Goal: Information Seeking & Learning: Check status

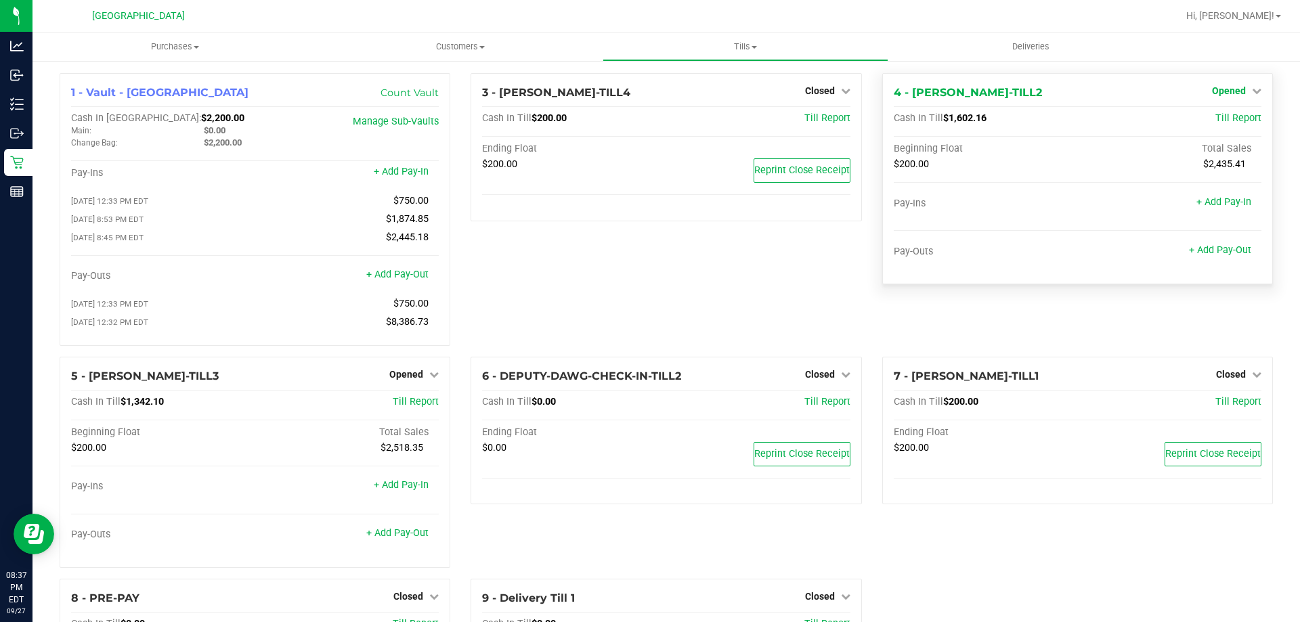
click at [1228, 87] on span "Opened" at bounding box center [1229, 90] width 34 height 11
click at [1225, 121] on link "Close Till" at bounding box center [1230, 119] width 37 height 11
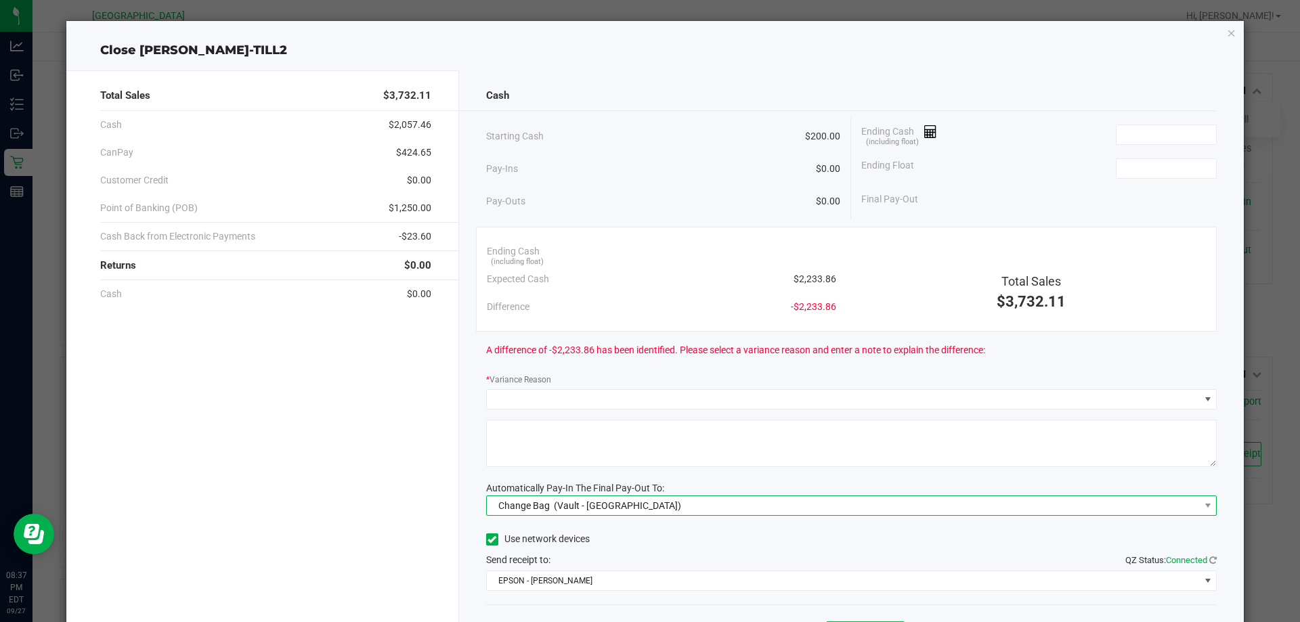
click at [933, 500] on span "Change Bag (Vault - [GEOGRAPHIC_DATA])" at bounding box center [843, 505] width 713 height 19
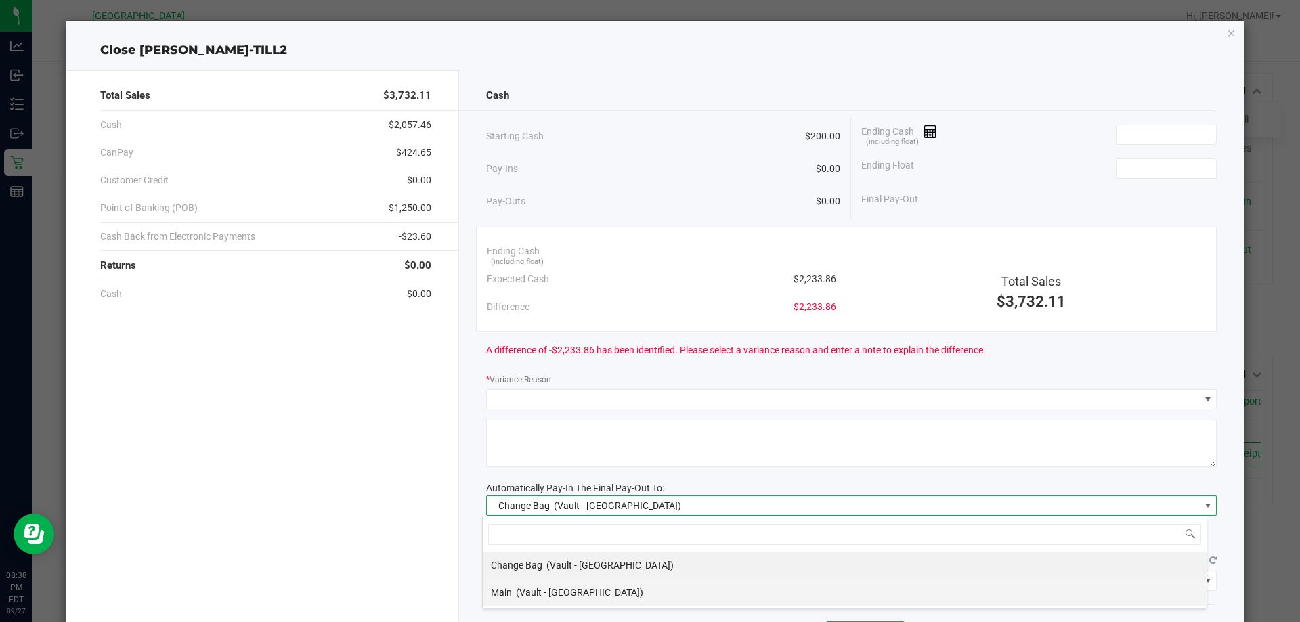
click at [563, 601] on div "Main (Vault - [GEOGRAPHIC_DATA])" at bounding box center [567, 592] width 152 height 24
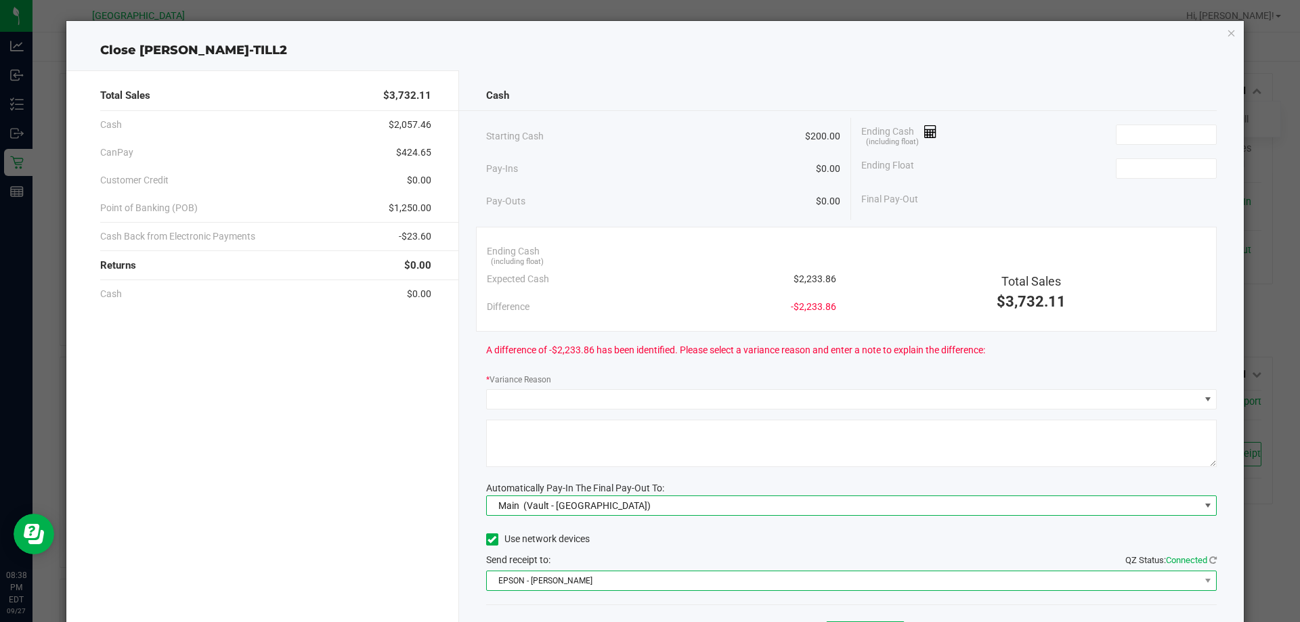
click at [575, 587] on span "EPSON - [PERSON_NAME]" at bounding box center [843, 580] width 713 height 19
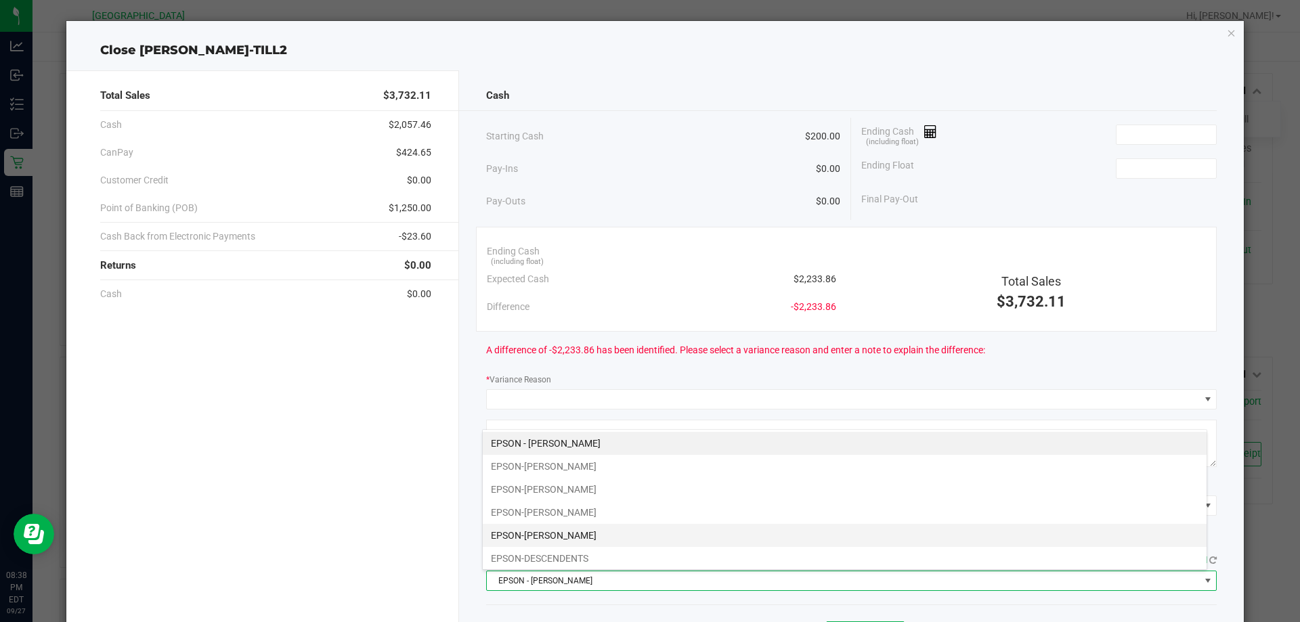
click at [590, 532] on li "EPSON-[PERSON_NAME]" at bounding box center [845, 535] width 724 height 23
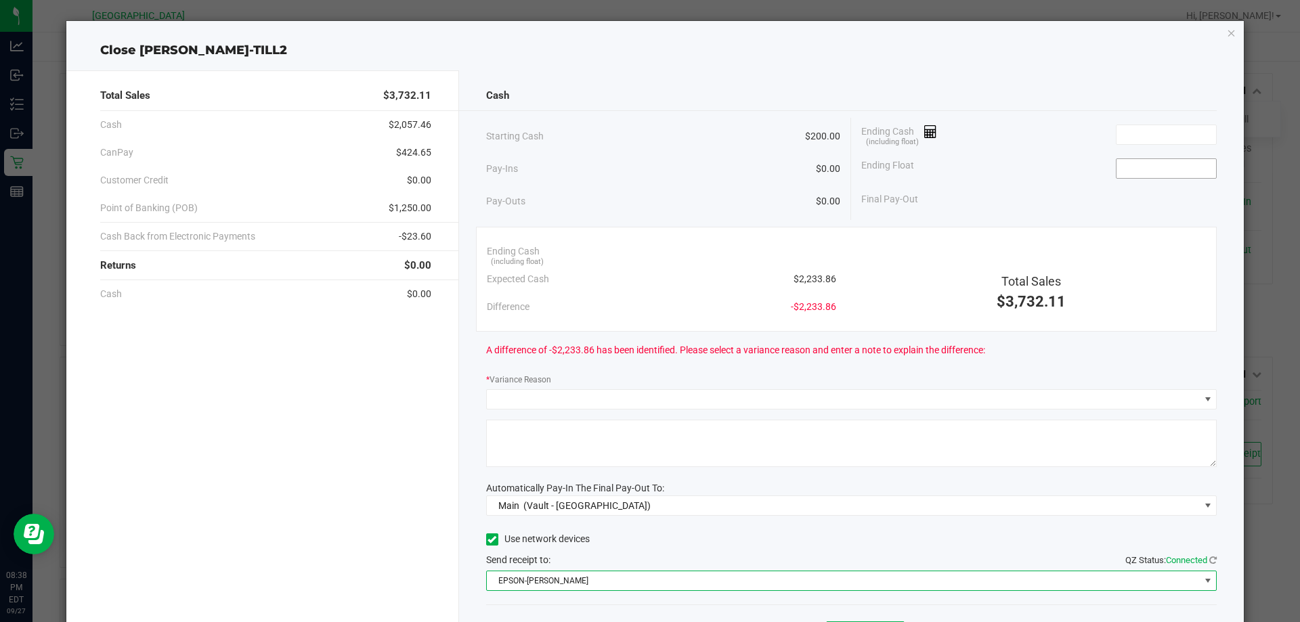
click at [1118, 168] on input at bounding box center [1166, 168] width 100 height 19
type input "$200.00"
click at [1126, 141] on input at bounding box center [1166, 134] width 100 height 19
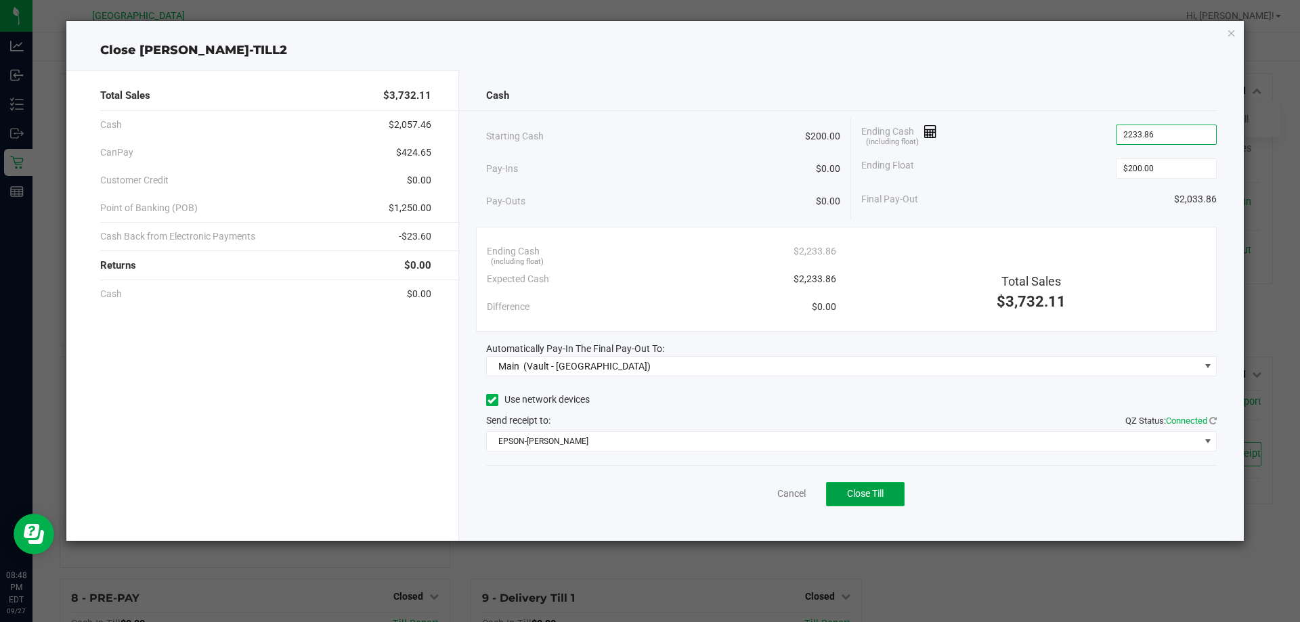
type input "$2,233.86"
click at [890, 496] on button "Close Till" at bounding box center [865, 494] width 79 height 24
click at [755, 498] on link "Dismiss" at bounding box center [761, 494] width 32 height 14
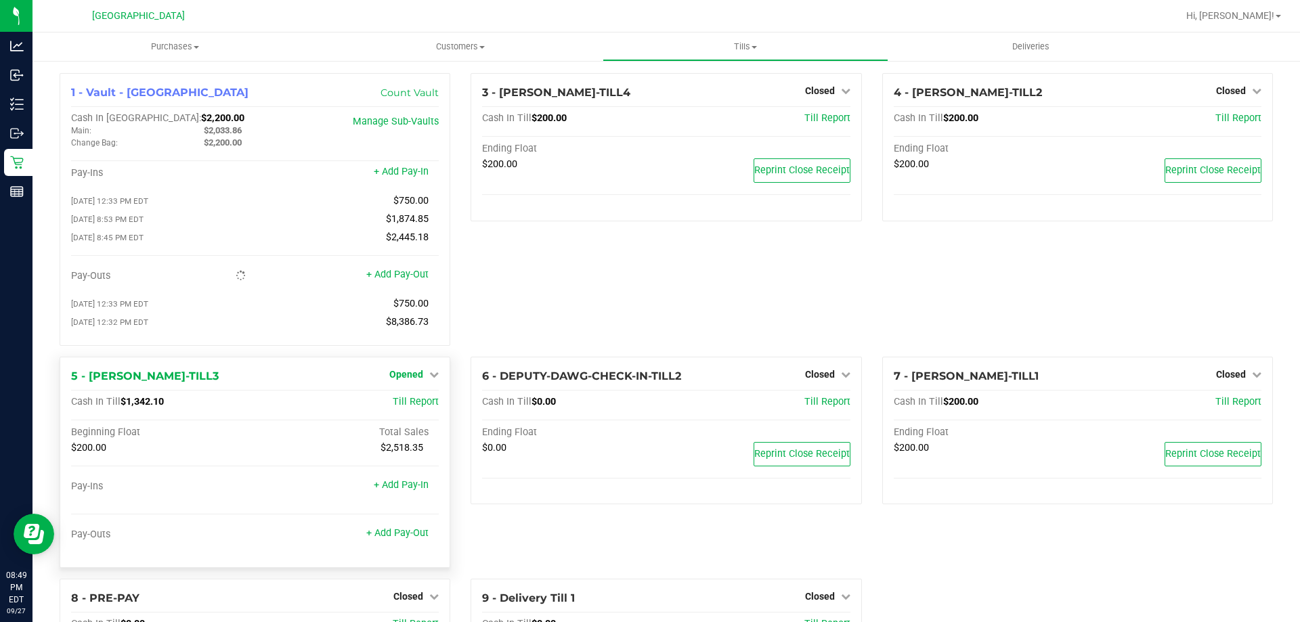
click at [414, 380] on span "Opened" at bounding box center [406, 374] width 34 height 11
click at [413, 406] on link "Close Till" at bounding box center [408, 402] width 37 height 11
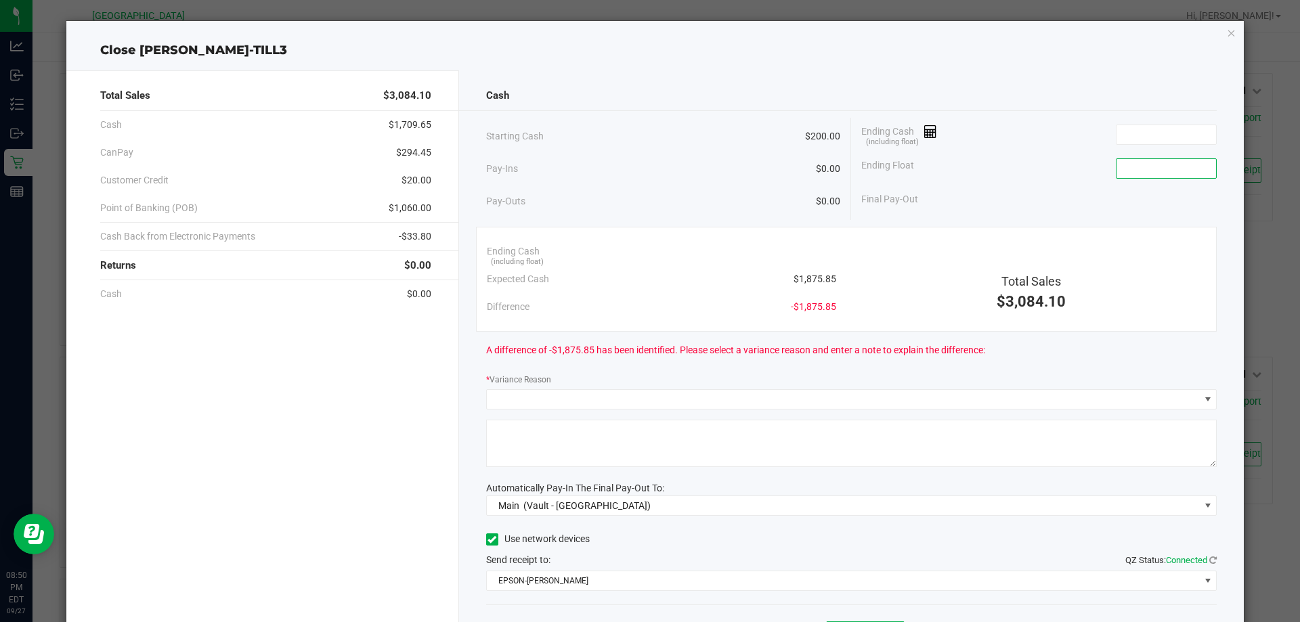
click at [1151, 175] on input at bounding box center [1166, 168] width 100 height 19
type input "$200.00"
click at [1164, 129] on input at bounding box center [1166, 134] width 100 height 19
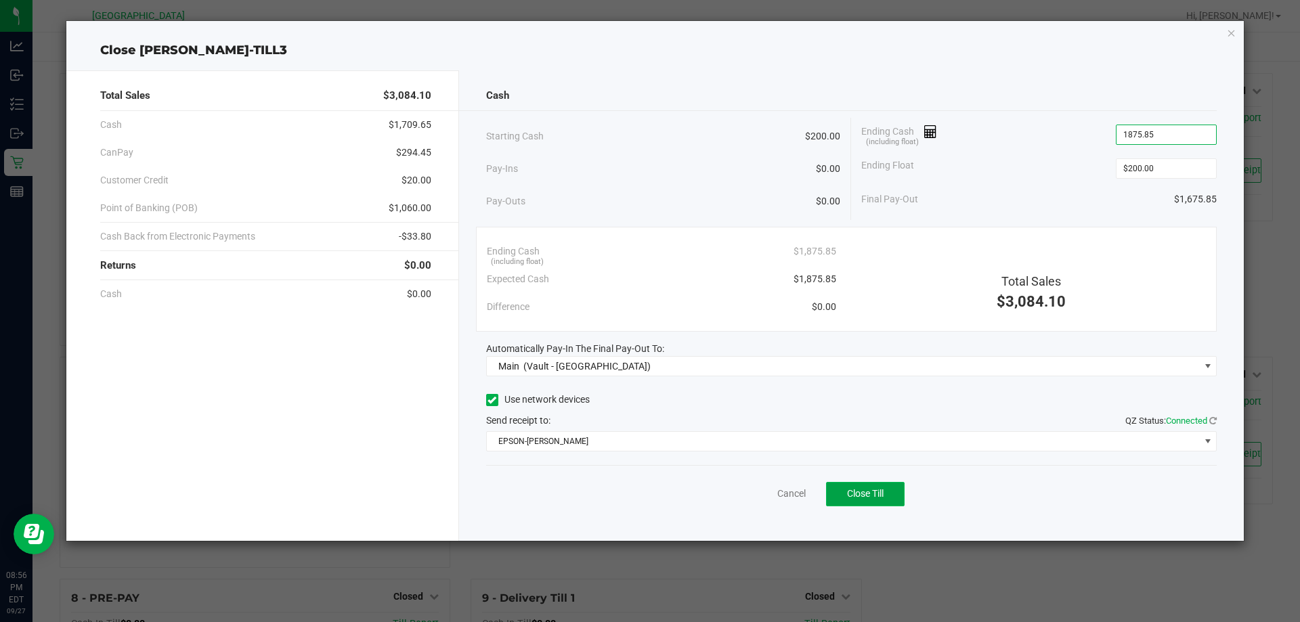
type input "$1,875.85"
click at [843, 488] on button "Close Till" at bounding box center [865, 494] width 79 height 24
click at [759, 489] on link "Dismiss" at bounding box center [761, 494] width 32 height 14
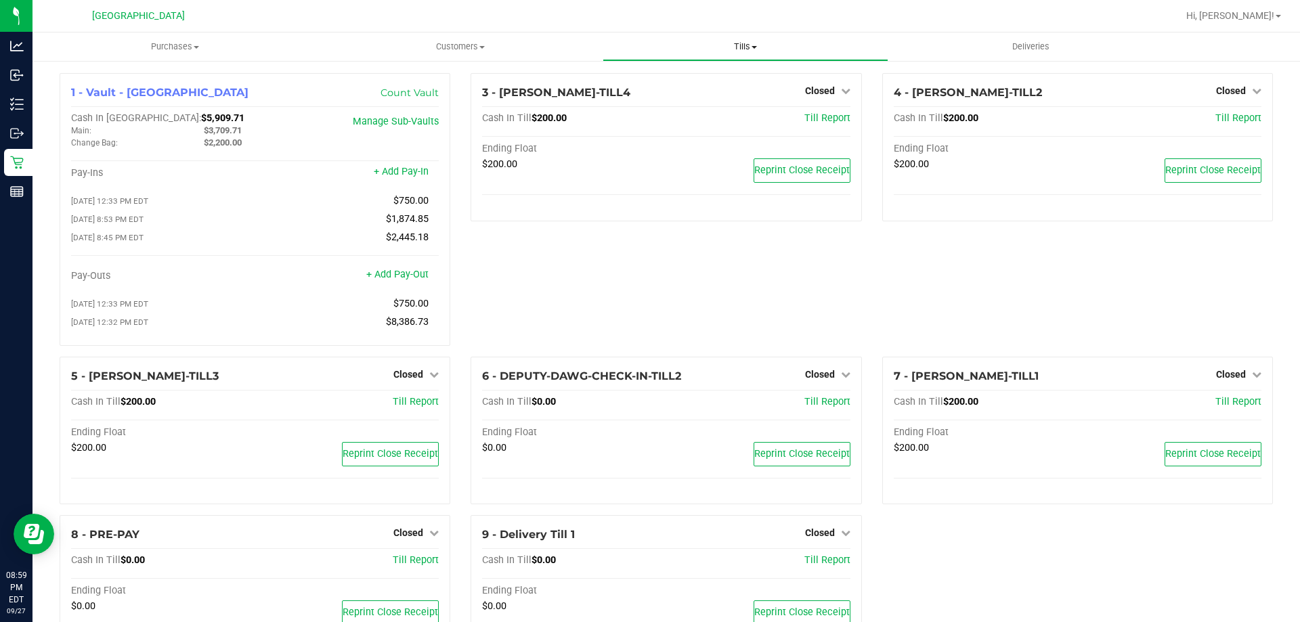
click at [760, 43] on span "Tills" at bounding box center [745, 47] width 284 height 12
click at [747, 100] on li "Reconcile e-payments" at bounding box center [745, 98] width 285 height 16
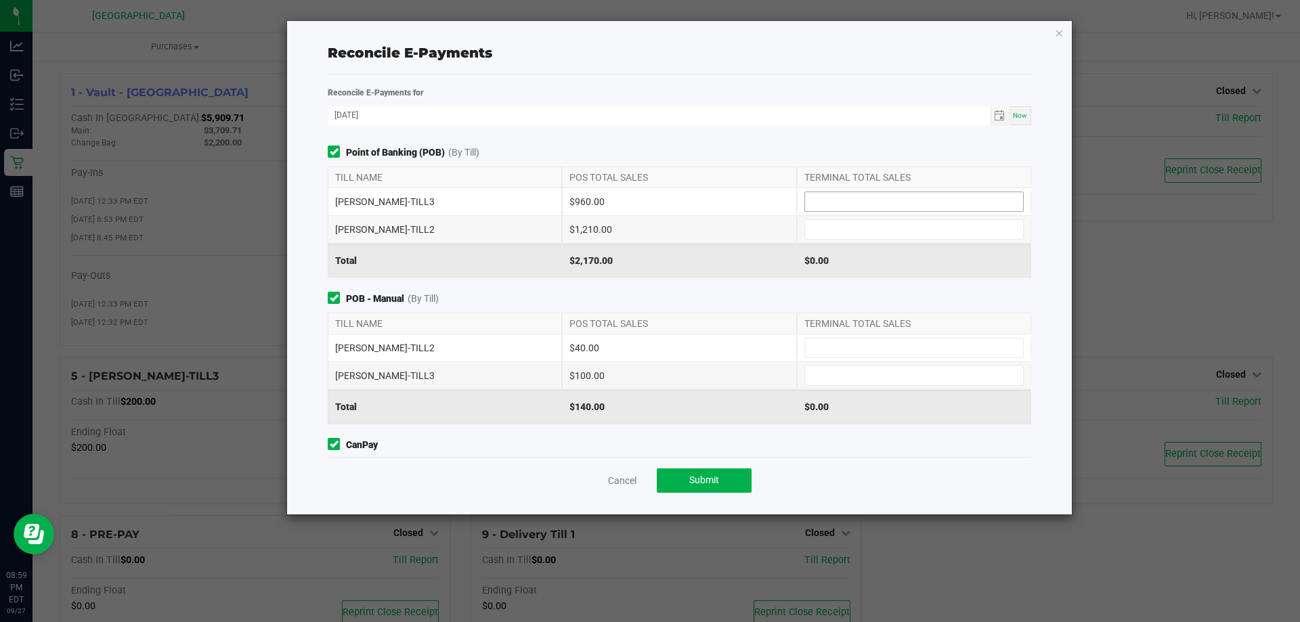
click at [841, 204] on input at bounding box center [914, 201] width 218 height 19
type input "$960.00"
click at [807, 371] on input at bounding box center [914, 375] width 218 height 19
type input "$100.00"
click at [896, 229] on input at bounding box center [914, 229] width 218 height 19
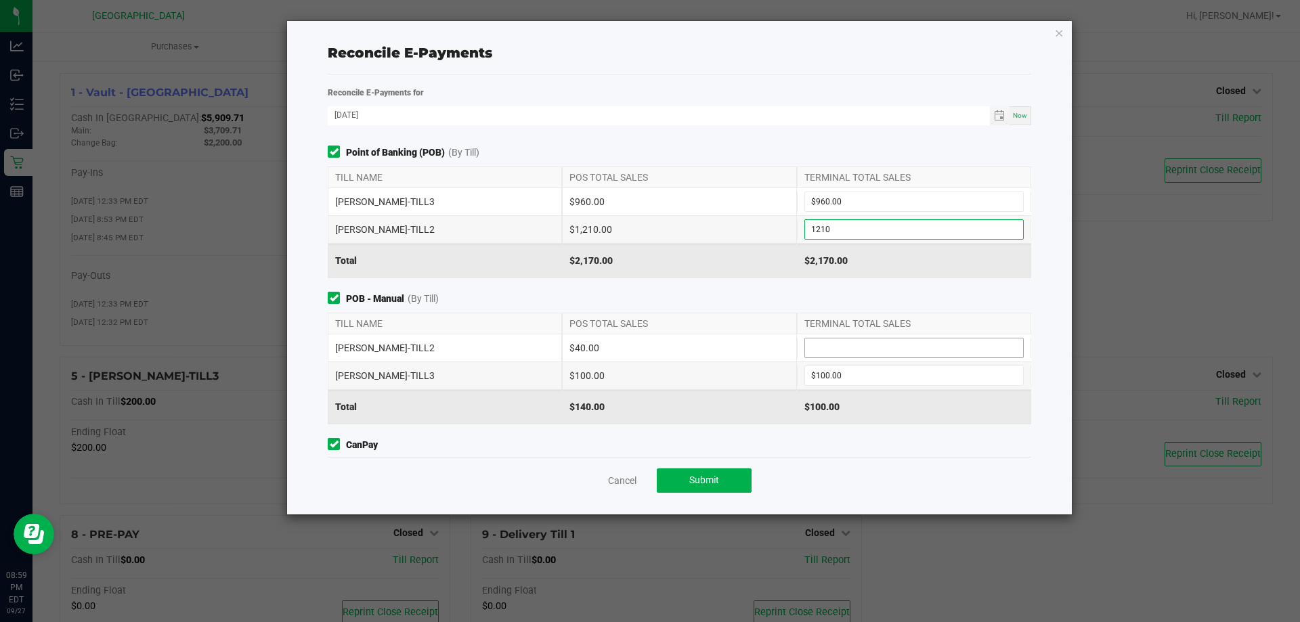
type input "$1,210.00"
click at [856, 343] on input at bounding box center [914, 347] width 218 height 19
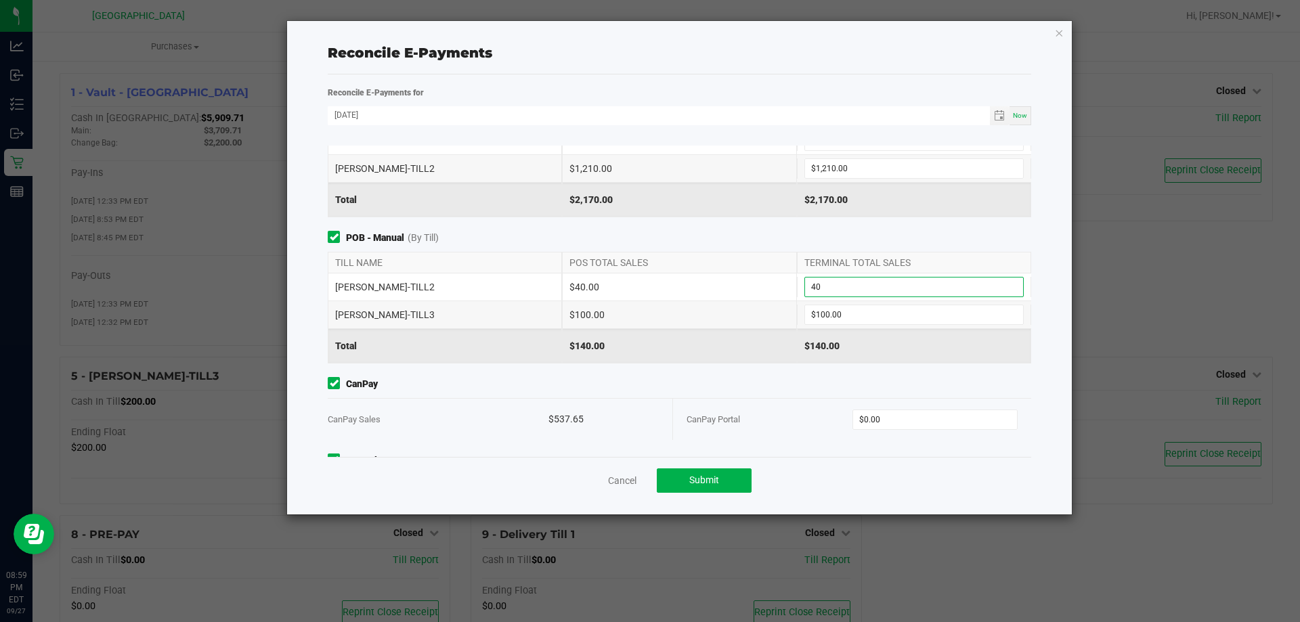
scroll to position [133, 0]
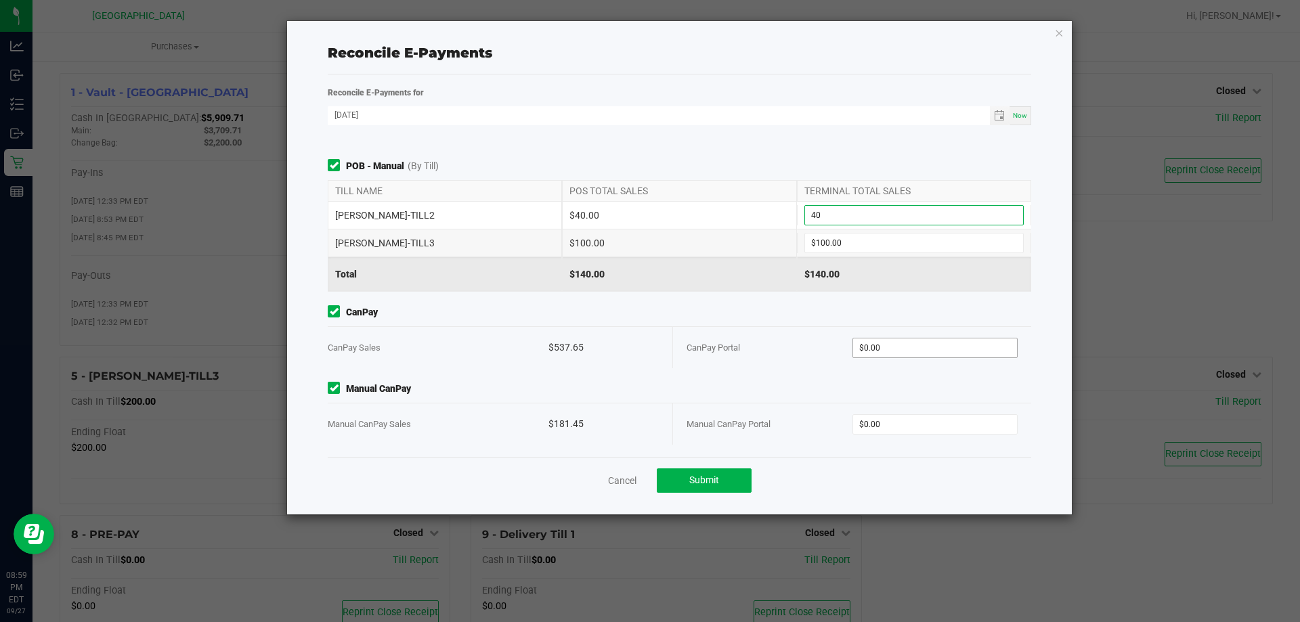
type input "$40.00"
click at [887, 344] on input "0" at bounding box center [935, 347] width 165 height 19
type input "$537.65"
click at [975, 429] on input "0" at bounding box center [935, 424] width 165 height 19
type input "$181.45"
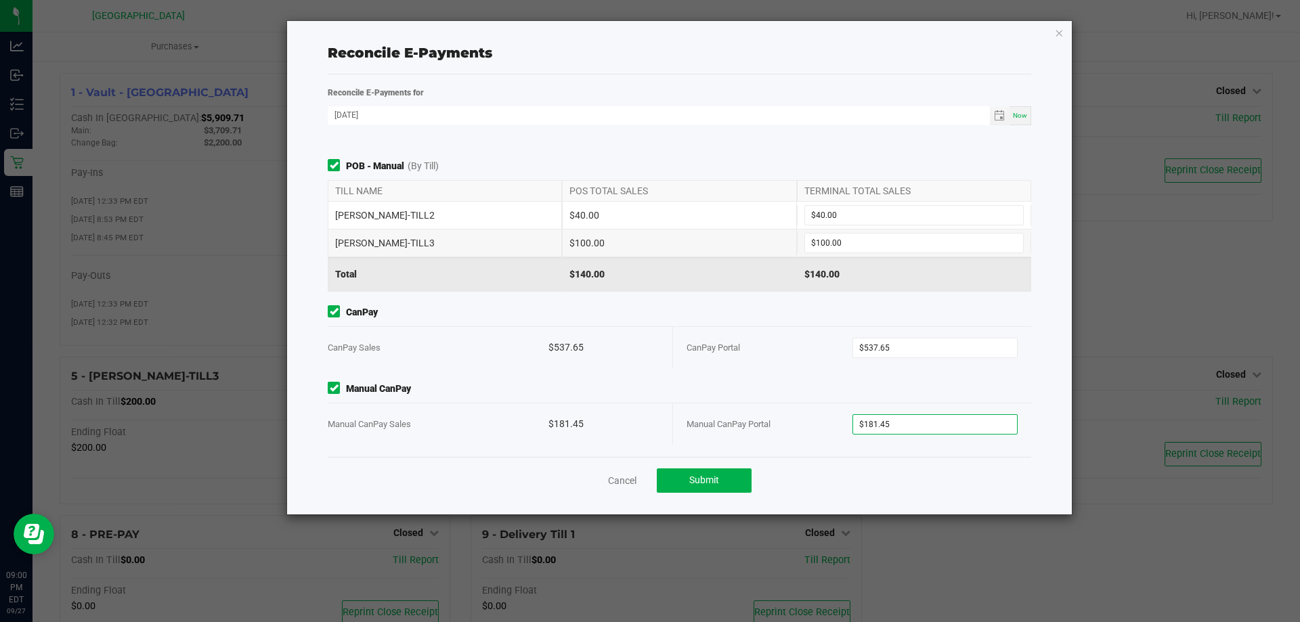
click at [921, 411] on div "Manual CanPay Portal $181.45" at bounding box center [851, 423] width 331 height 41
click at [702, 485] on span "Submit" at bounding box center [704, 480] width 30 height 11
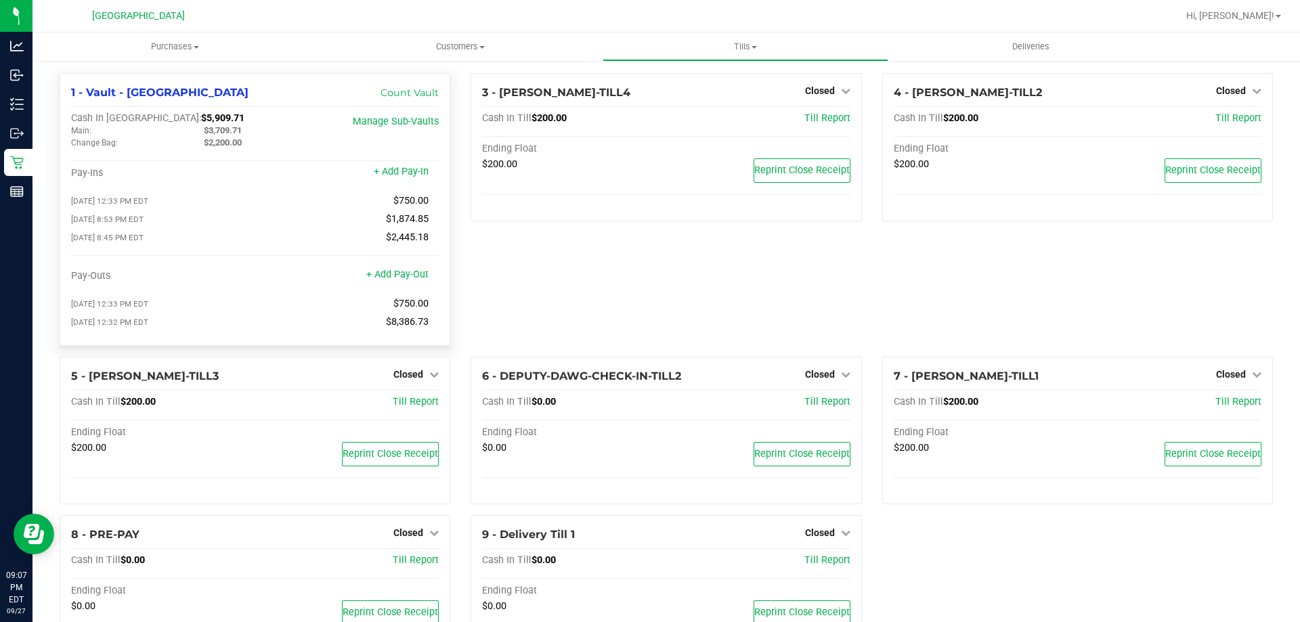
drag, startPoint x: 182, startPoint y: 114, endPoint x: 138, endPoint y: 117, distance: 44.1
click at [138, 117] on div "Cash In Vault: $5,909.71" at bounding box center [193, 118] width 245 height 12
copy span "5,909.71"
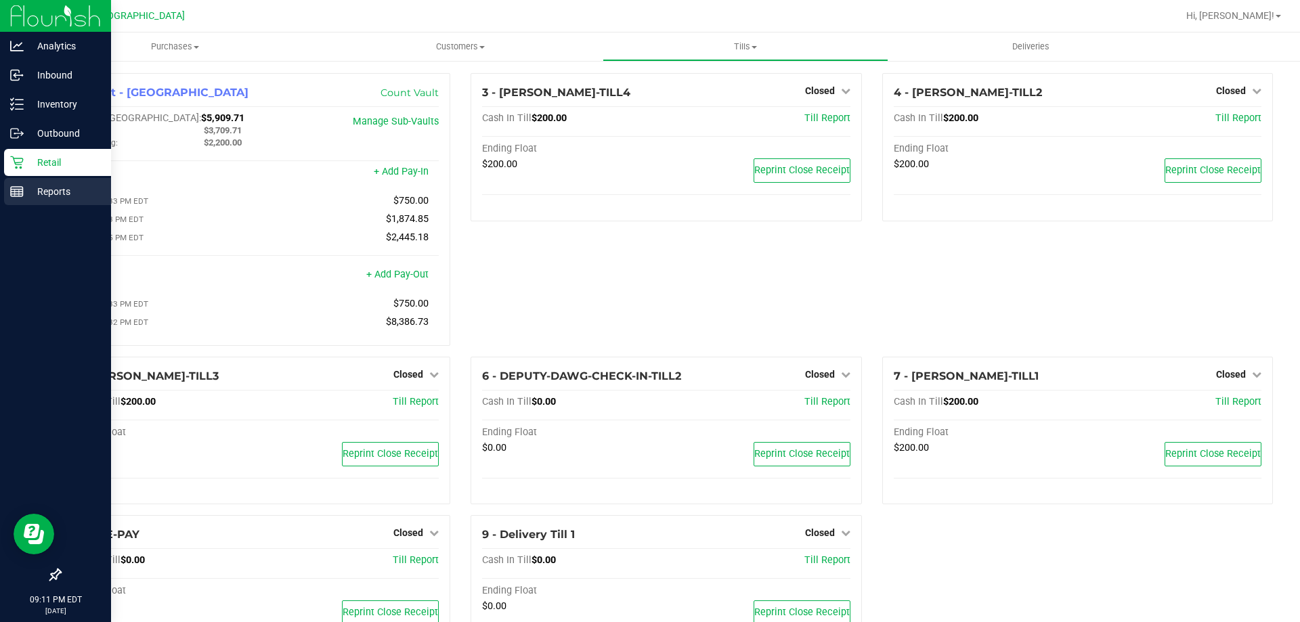
click at [22, 190] on line at bounding box center [17, 190] width 12 height 0
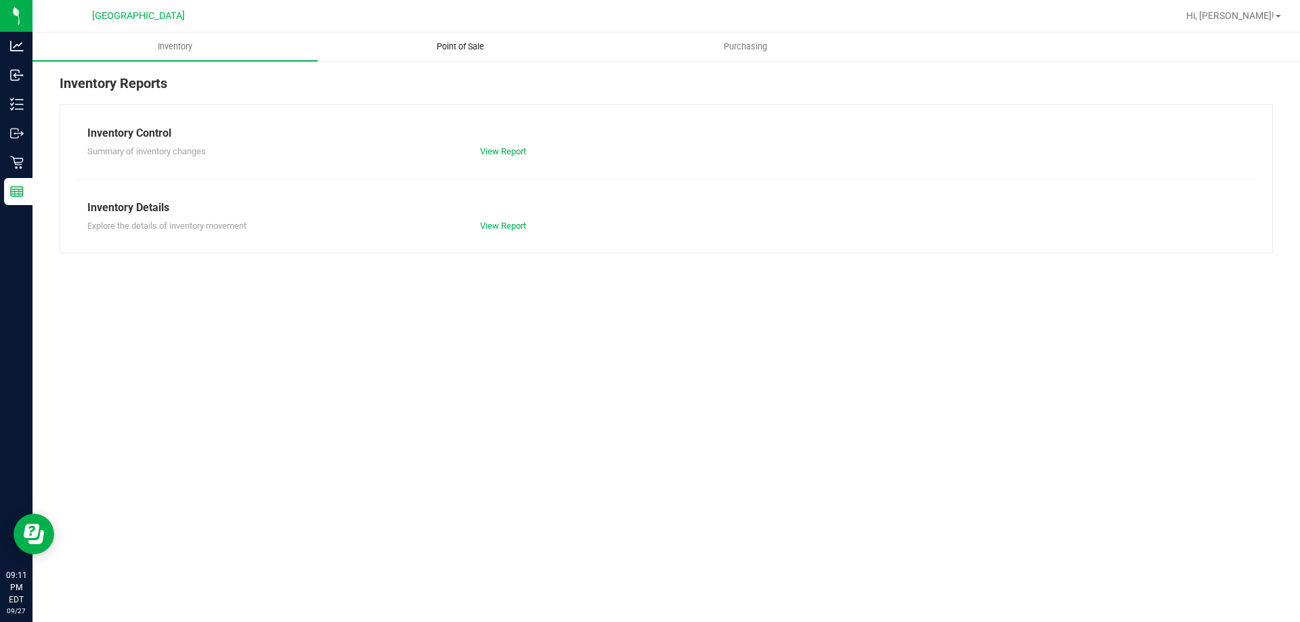
click at [444, 36] on uib-tab-heading "Point of Sale" at bounding box center [460, 46] width 284 height 27
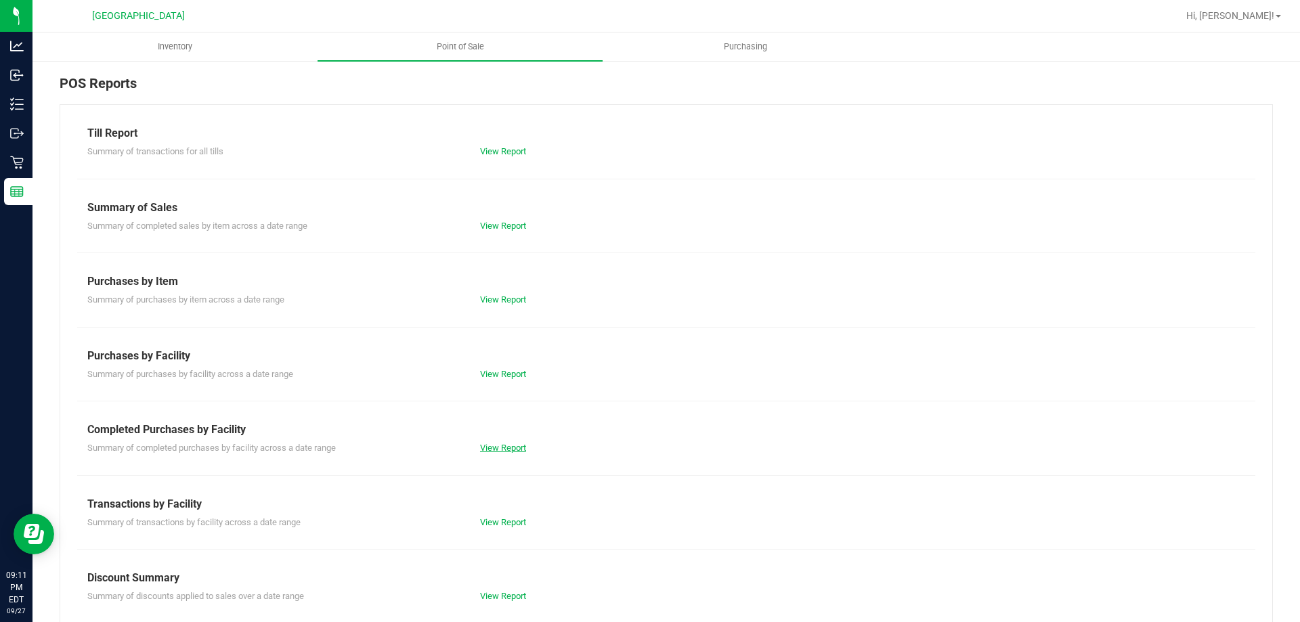
click at [505, 445] on link "View Report" at bounding box center [503, 448] width 46 height 10
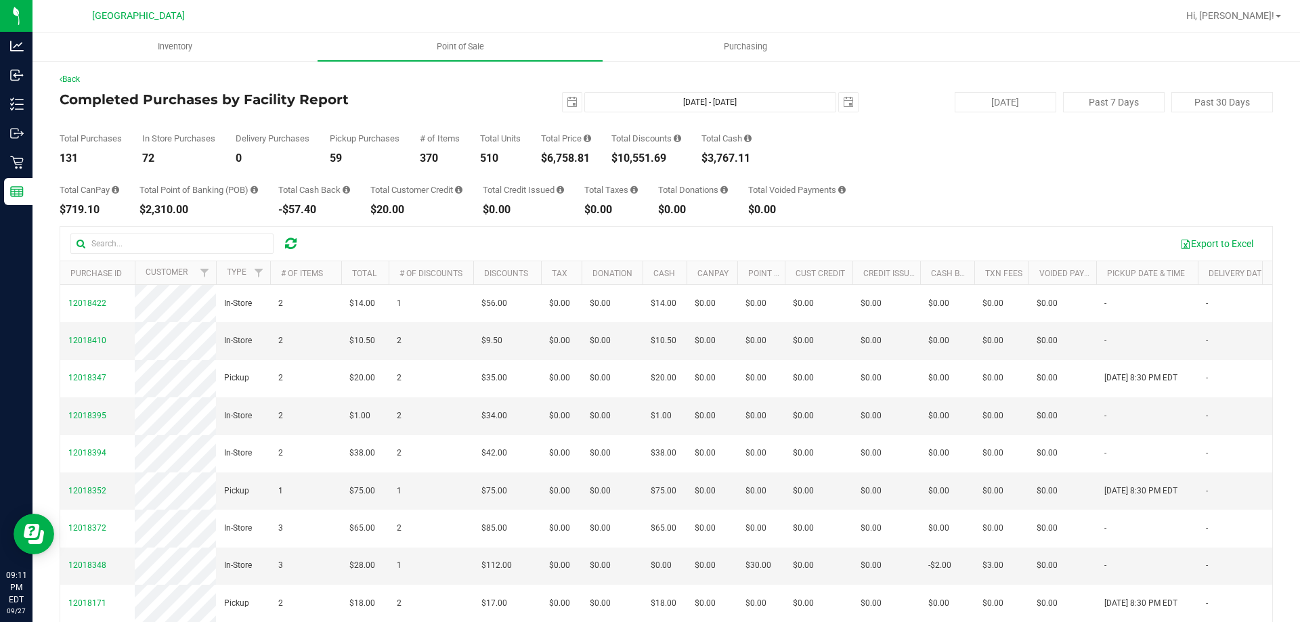
drag, startPoint x: 596, startPoint y: 156, endPoint x: 550, endPoint y: 160, distance: 47.0
click at [550, 160] on div "Total Purchases 131 In Store Purchases 72 Delivery Purchases 0 Pickup Purchases…" at bounding box center [666, 137] width 1213 height 51
copy div "6,758.81"
click at [565, 108] on span "select" at bounding box center [572, 102] width 19 height 19
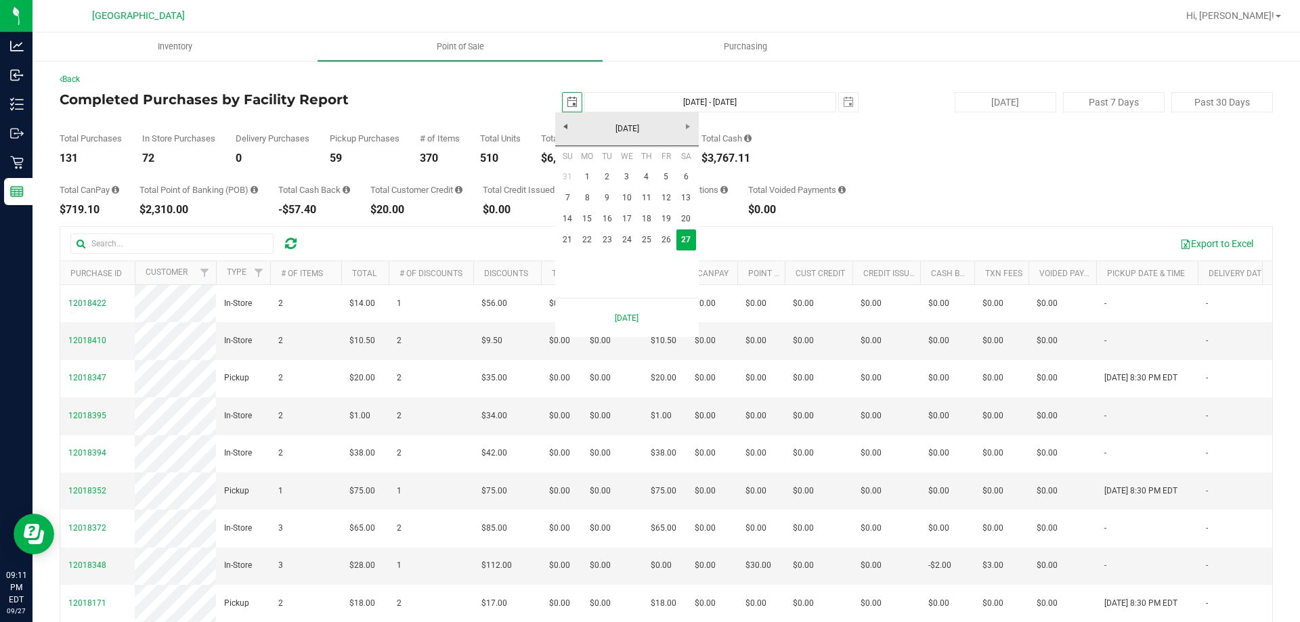
scroll to position [0, 34]
click at [585, 246] on link "22" at bounding box center [587, 239] width 20 height 21
type input "[DATE]"
type input "[DATE] - [DATE]"
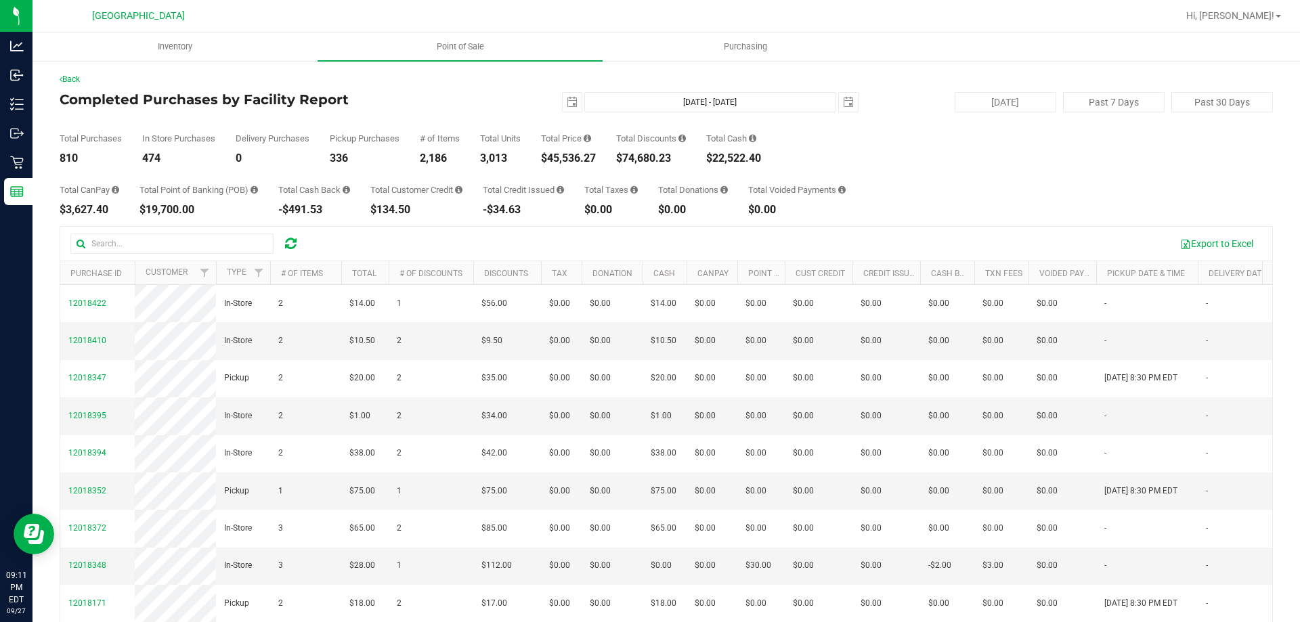
drag, startPoint x: 606, startPoint y: 153, endPoint x: 554, endPoint y: 159, distance: 52.5
click at [554, 159] on div "Total Purchases 810 In Store Purchases 474 Delivery Purchases 0 Pickup Purchase…" at bounding box center [666, 137] width 1213 height 51
copy div "45,536.27"
click at [568, 104] on span "select" at bounding box center [572, 102] width 11 height 11
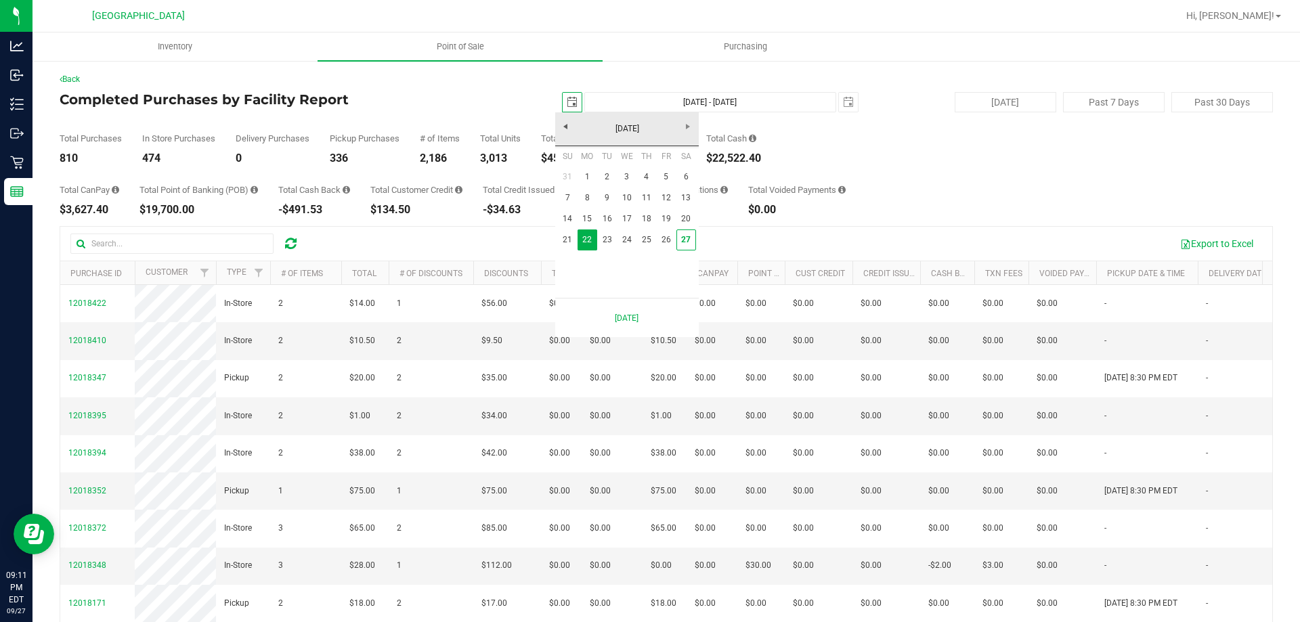
scroll to position [0, 34]
click at [588, 180] on link "1" at bounding box center [587, 177] width 20 height 21
type input "[DATE]"
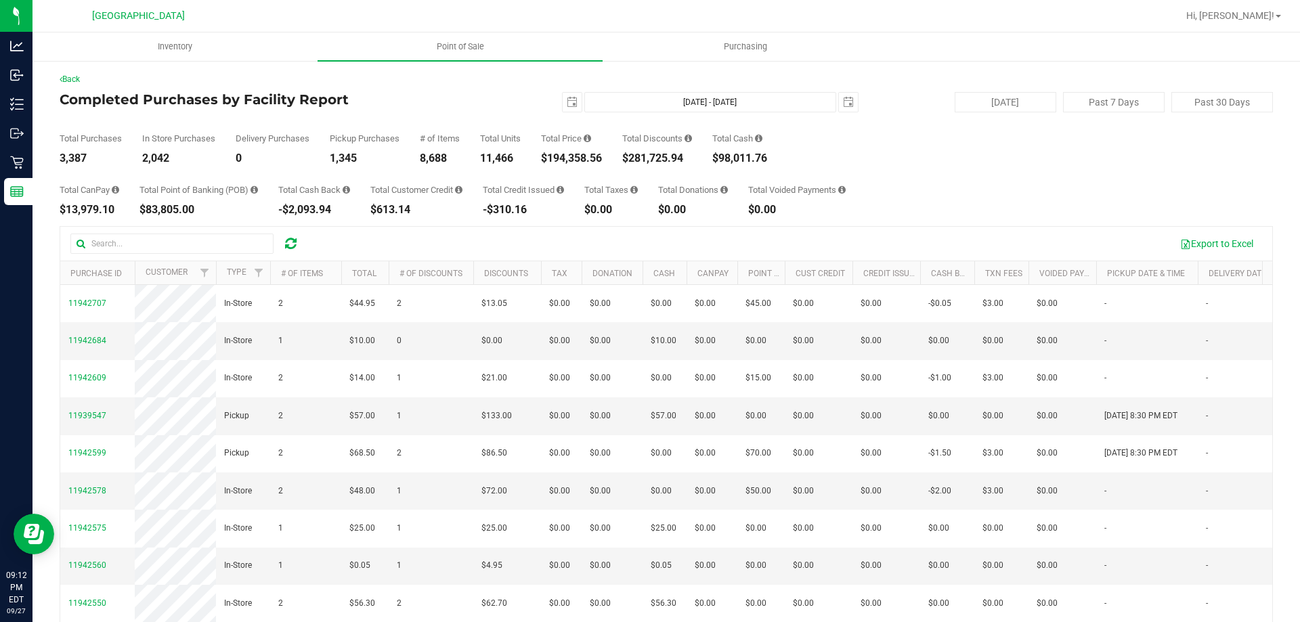
drag, startPoint x: 609, startPoint y: 162, endPoint x: 548, endPoint y: 159, distance: 61.7
click at [548, 159] on div "Total Purchases 3,387 In Store Purchases 2,042 Delivery Purchases 0 Pickup Purc…" at bounding box center [666, 137] width 1213 height 51
copy div "194,358.56"
click at [1001, 106] on button "[DATE]" at bounding box center [1006, 102] width 102 height 20
type input "[DATE] - [DATE]"
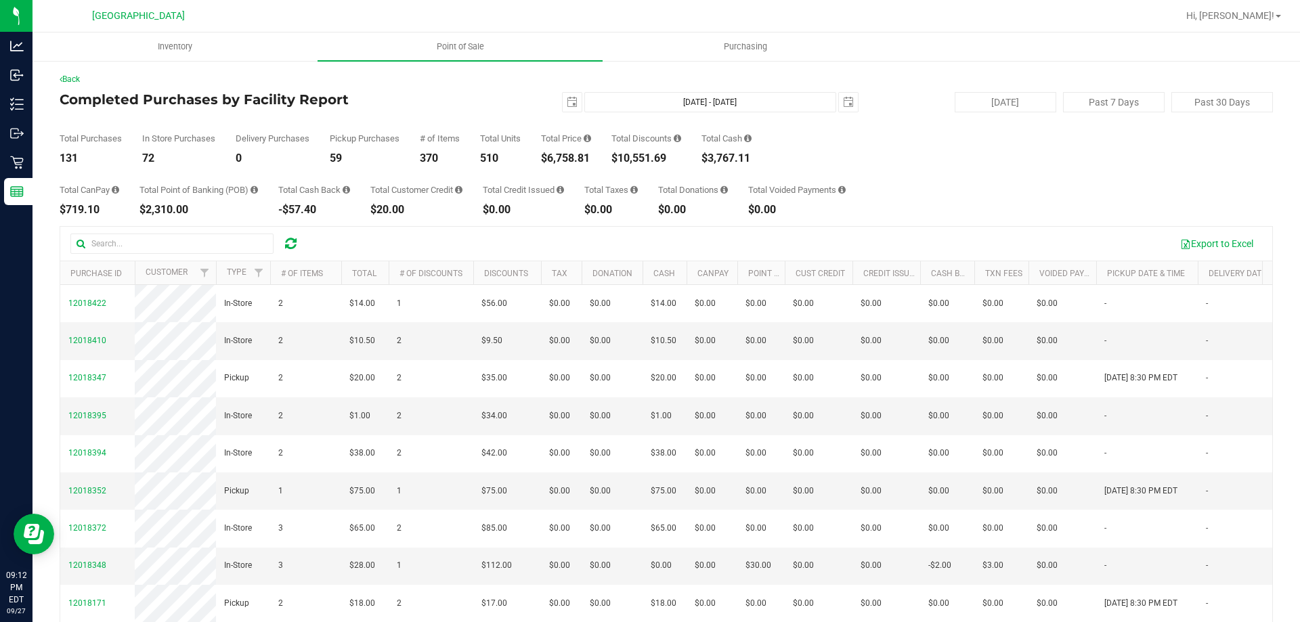
drag, startPoint x: 675, startPoint y: 159, endPoint x: 623, endPoint y: 152, distance: 51.9
click at [623, 153] on div "$10,551.69" at bounding box center [646, 158] width 70 height 11
copy div "10,551.69"
click at [1017, 148] on div "Total Purchases 131 In Store Purchases 72 Delivery Purchases 0 Pickup Purchases…" at bounding box center [666, 137] width 1213 height 51
click at [1015, 185] on div "Total CanPay $719.10 Total Point of Banking (POB) $2,310.00 Total Cash Back -$5…" at bounding box center [666, 189] width 1213 height 51
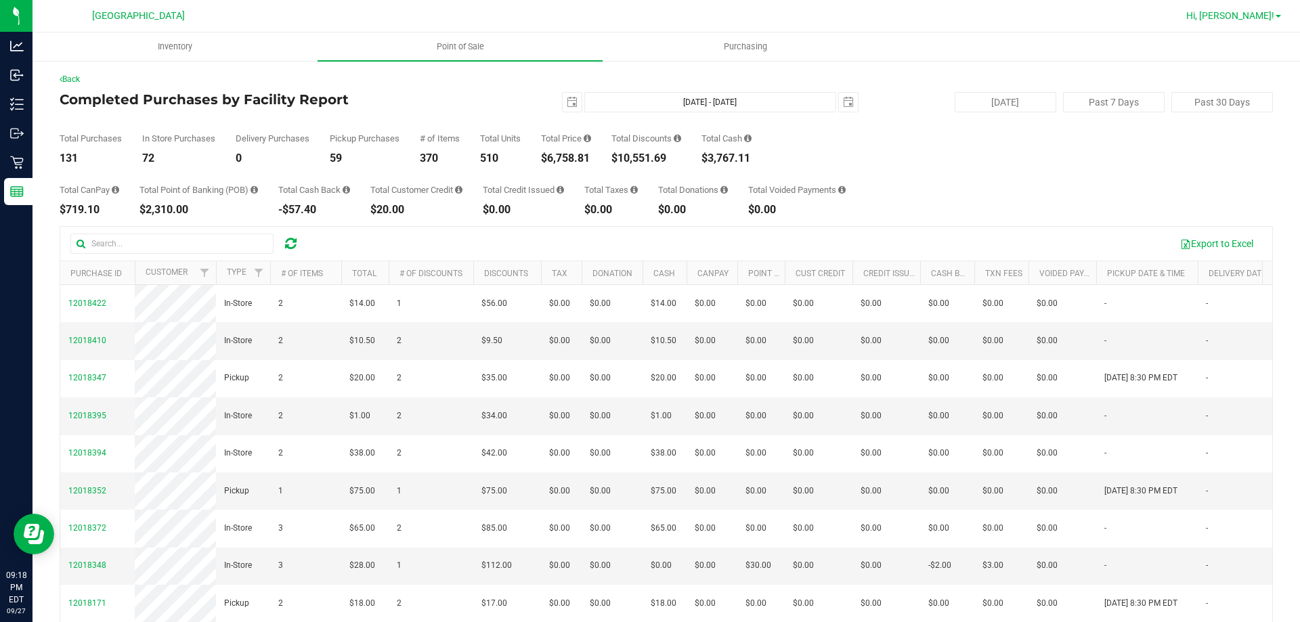
click at [1273, 11] on span "Hi, [PERSON_NAME]!" at bounding box center [1230, 15] width 88 height 11
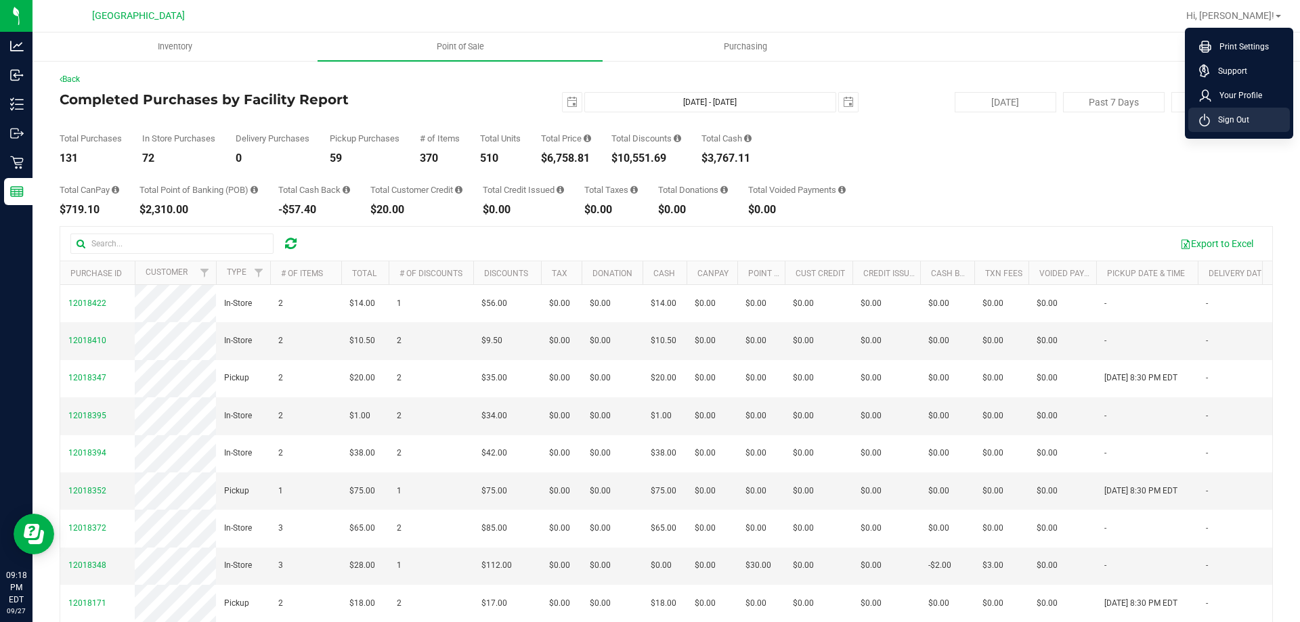
click at [1218, 121] on span "Sign Out" at bounding box center [1229, 120] width 39 height 14
